Goal: Information Seeking & Learning: Understand process/instructions

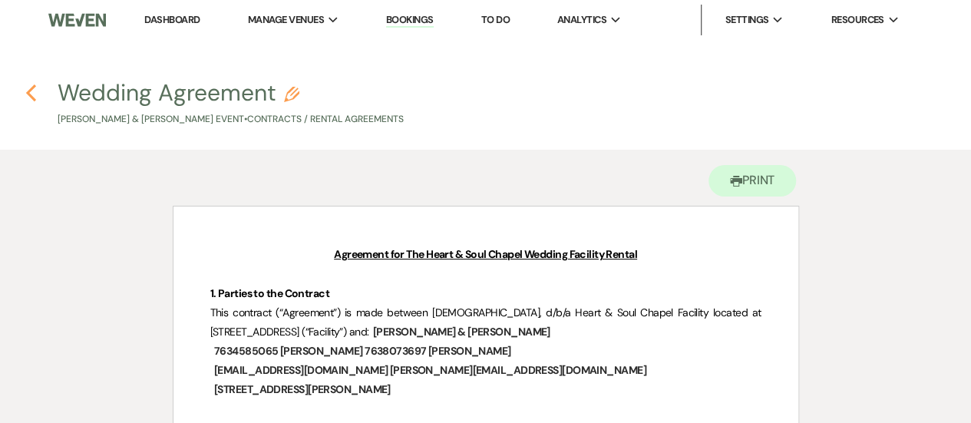
click at [28, 88] on icon "Previous" at bounding box center [31, 93] width 12 height 18
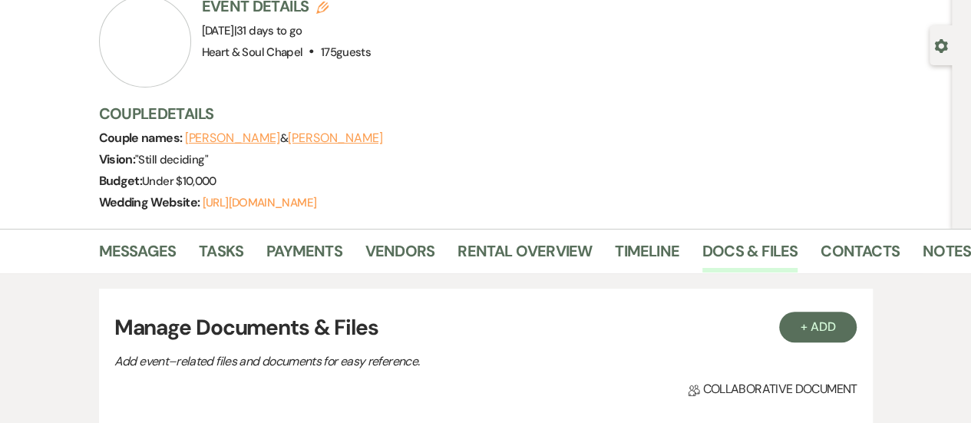
scroll to position [114, 0]
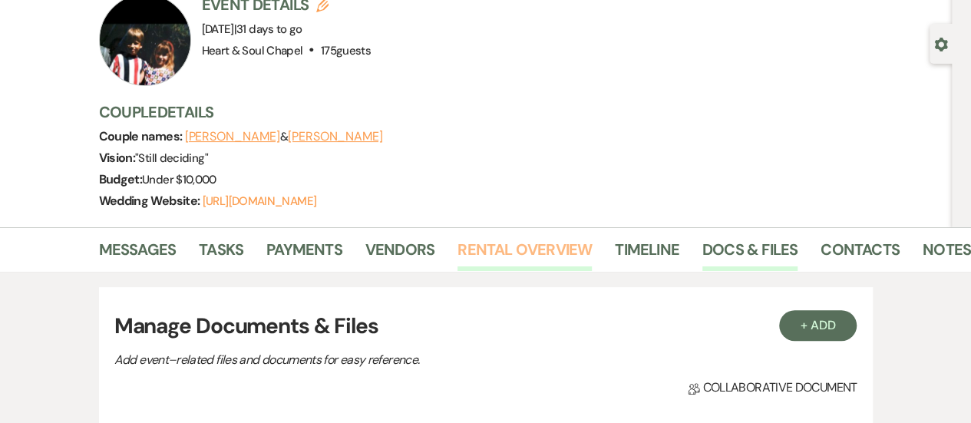
click at [496, 254] on link "Rental Overview" at bounding box center [525, 254] width 134 height 34
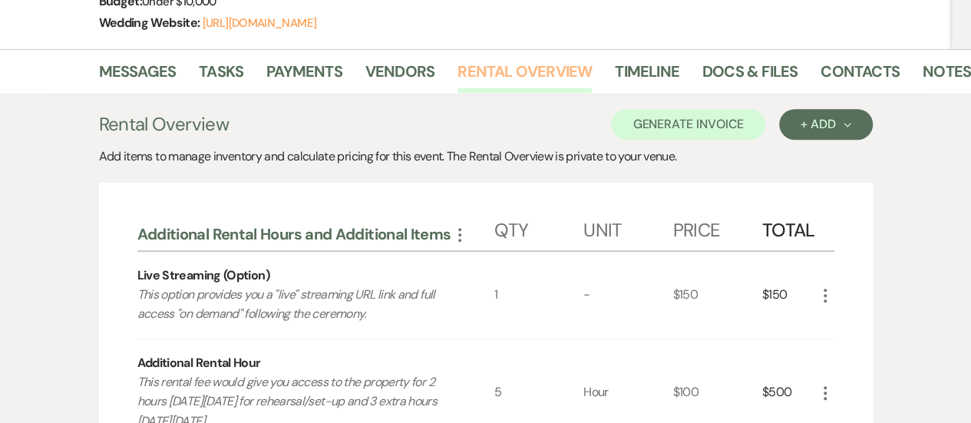
scroll to position [293, 0]
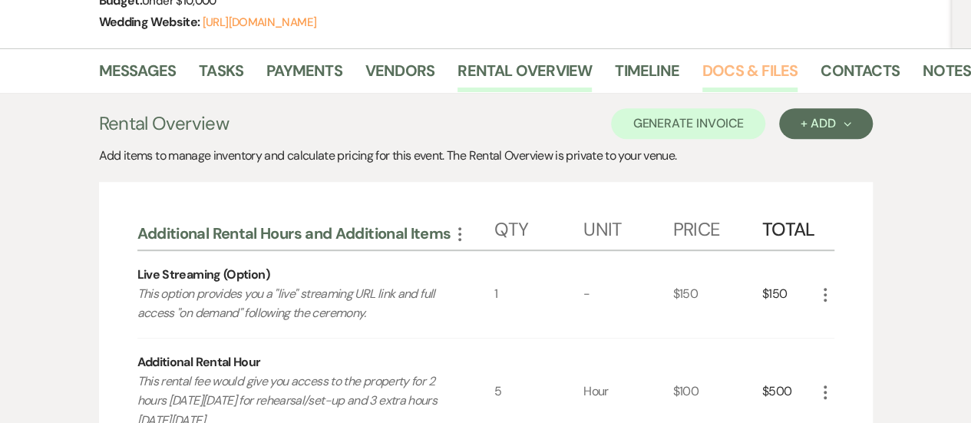
click at [750, 72] on link "Docs & Files" at bounding box center [750, 75] width 95 height 34
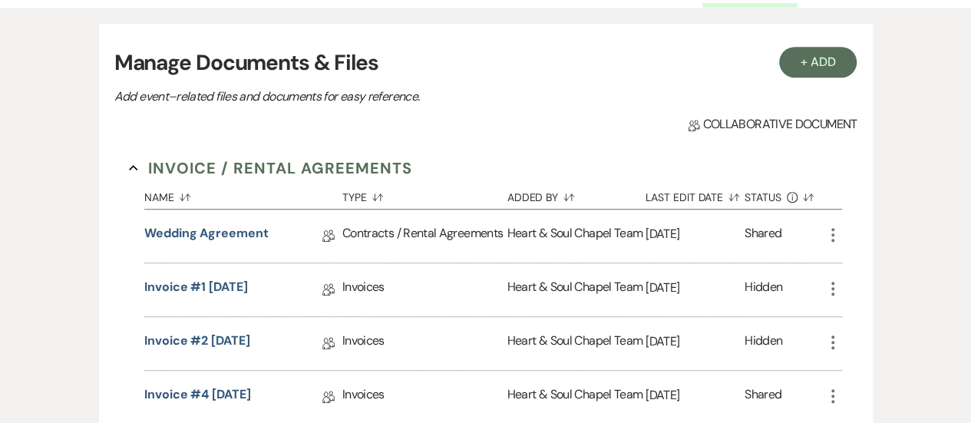
scroll to position [379, 0]
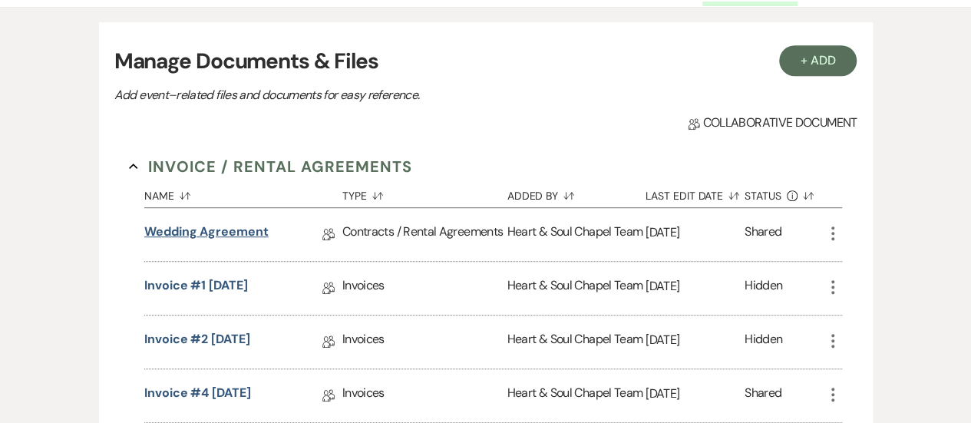
click at [229, 224] on link "Wedding Agreement" at bounding box center [206, 235] width 124 height 24
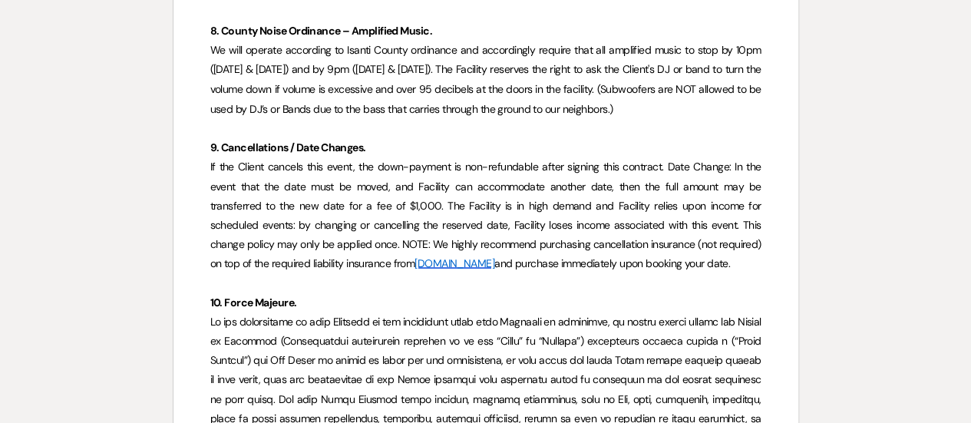
scroll to position [1345, 0]
click at [435, 220] on span "If the Client cancels this event, the down-payment is non-refundable after sign…" at bounding box center [487, 215] width 554 height 111
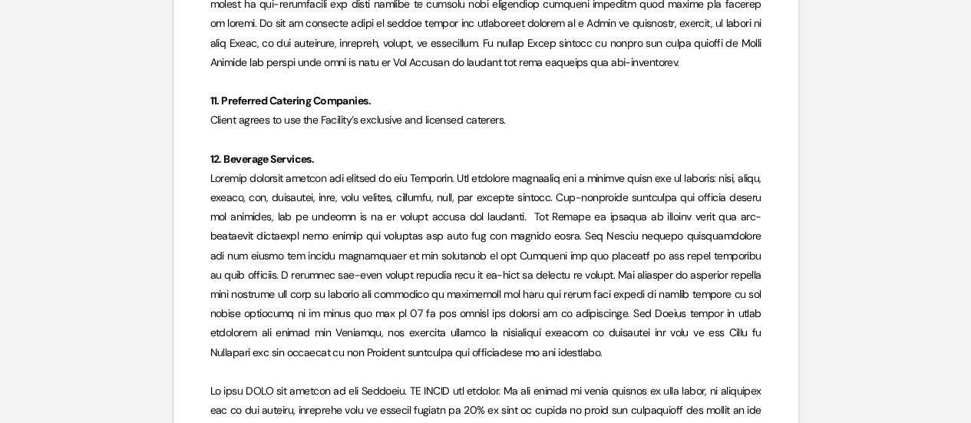
scroll to position [1797, 0]
